Goal: Information Seeking & Learning: Learn about a topic

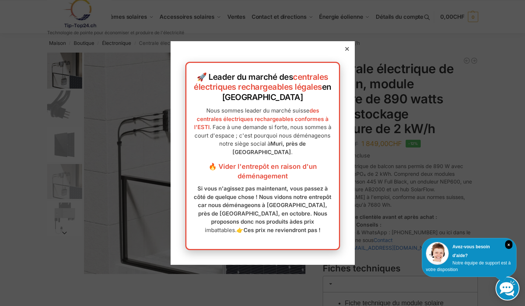
click at [344, 46] on div at bounding box center [347, 49] width 7 height 7
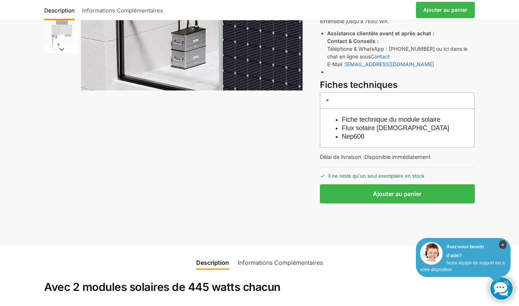
click at [503, 244] on font "×" at bounding box center [503, 245] width 3 height 5
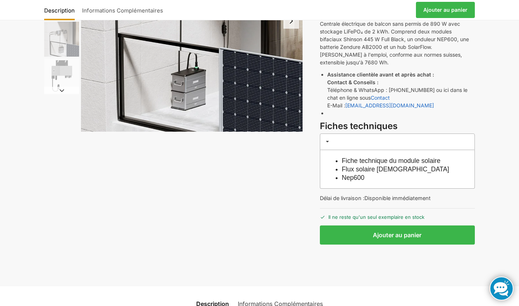
scroll to position [143, 0]
click at [398, 157] on font "Fiche technique du module solaire" at bounding box center [391, 160] width 99 height 7
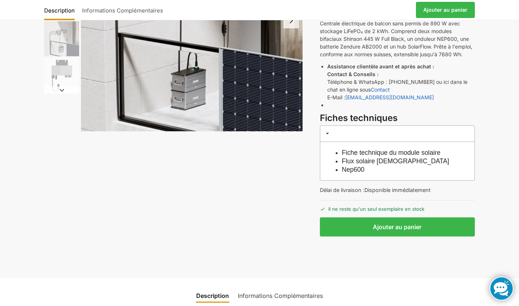
click at [374, 161] on font "Flux solaire [DEMOGRAPHIC_DATA]" at bounding box center [396, 161] width 108 height 7
